Goal: Navigation & Orientation: Find specific page/section

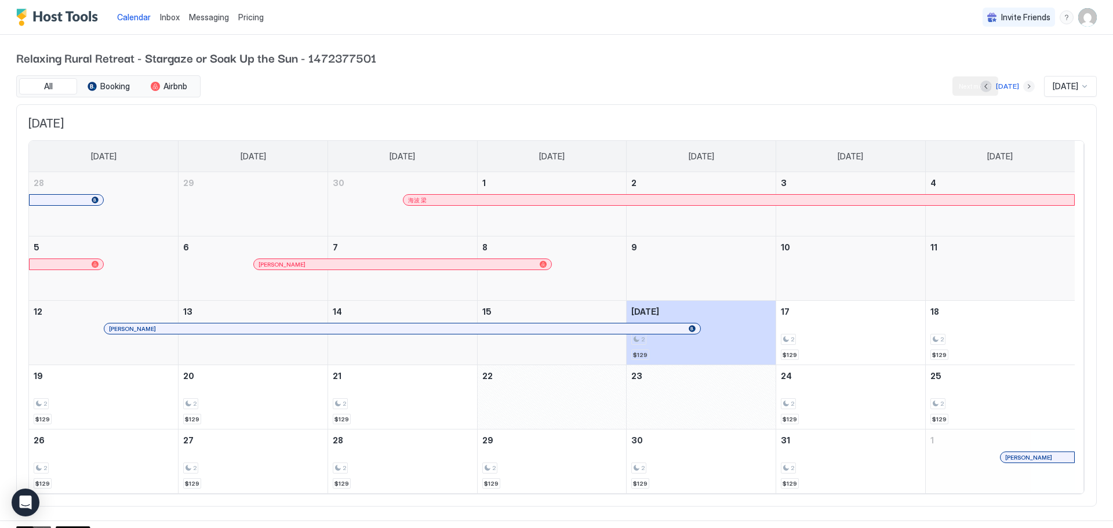
click at [1024, 84] on button "Next month" at bounding box center [1030, 87] width 12 height 12
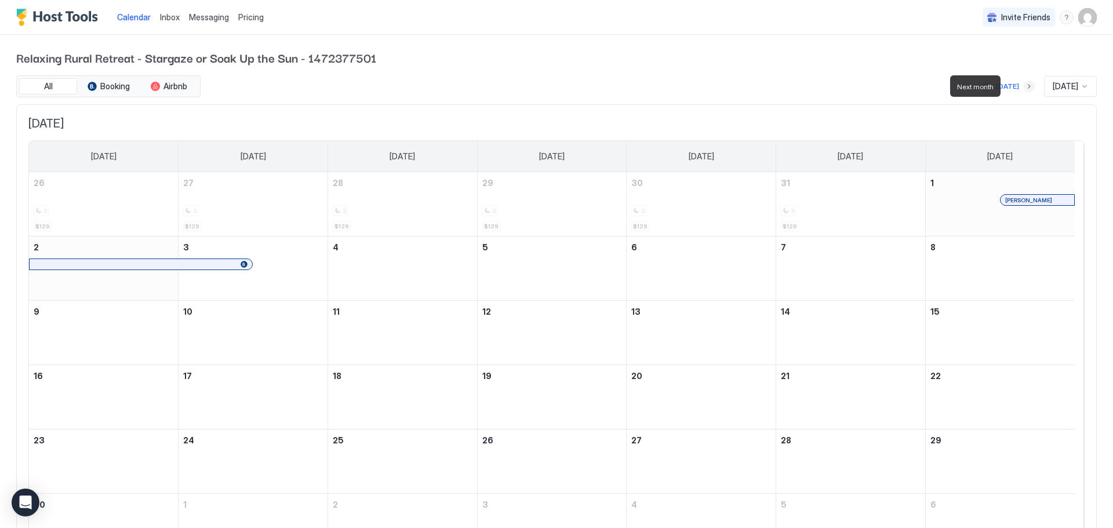
click at [1024, 84] on button "Next month" at bounding box center [1030, 87] width 12 height 12
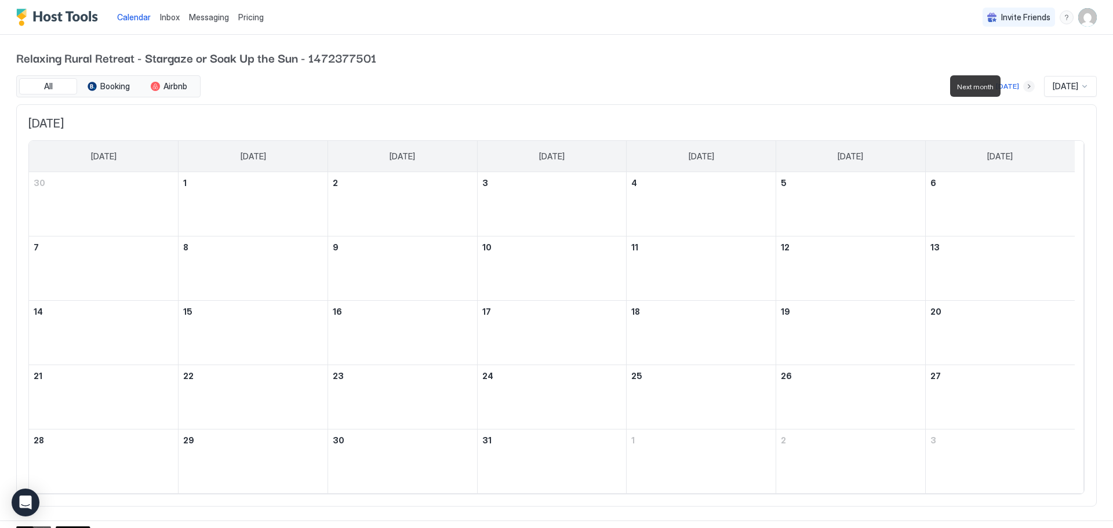
click at [1024, 84] on button "Next month" at bounding box center [1030, 87] width 12 height 12
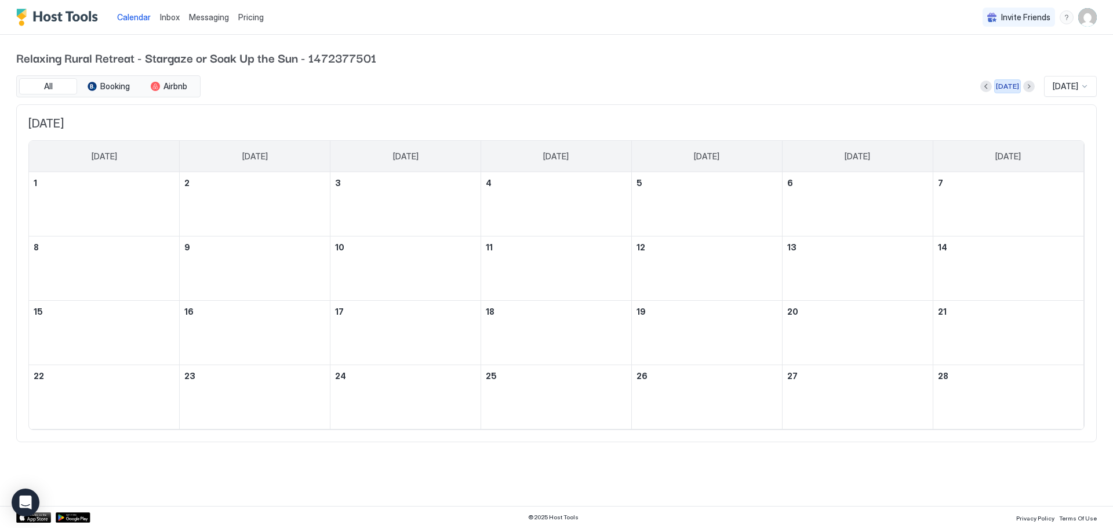
click at [1011, 84] on button "[DATE]" at bounding box center [1008, 86] width 27 height 14
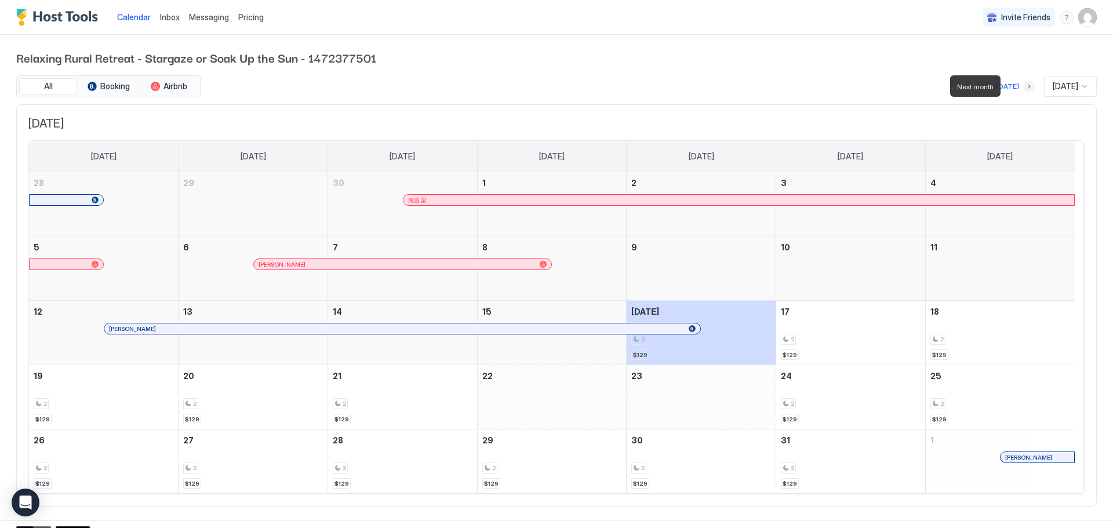
click at [1024, 84] on button "Next month" at bounding box center [1030, 87] width 12 height 12
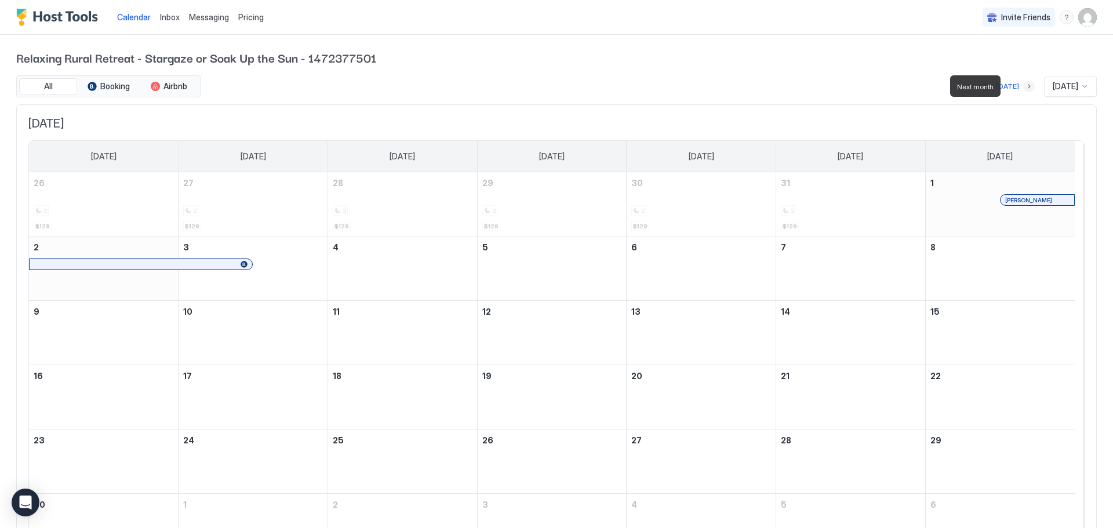
click at [1024, 84] on button "Next month" at bounding box center [1030, 87] width 12 height 12
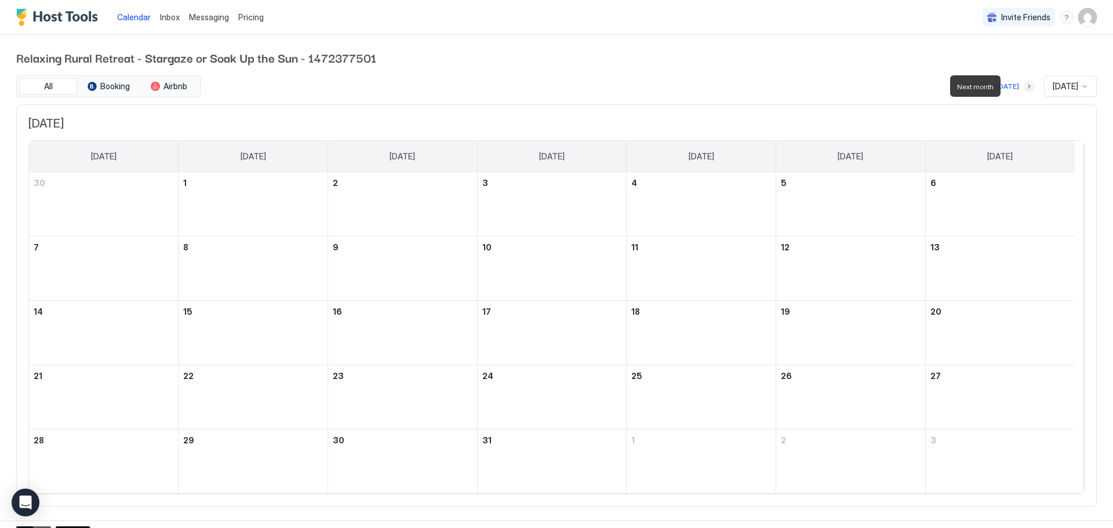
click at [1024, 84] on button "Next month" at bounding box center [1030, 87] width 12 height 12
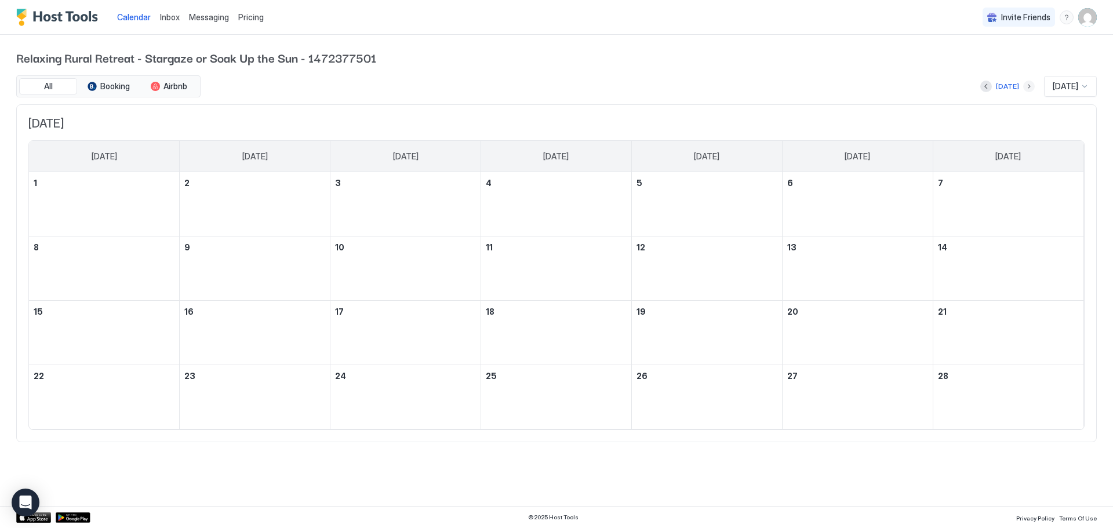
click at [1024, 84] on button "Next month" at bounding box center [1030, 87] width 12 height 12
